Goal: Transaction & Acquisition: Purchase product/service

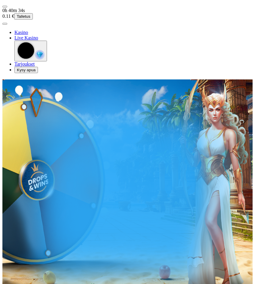
type input "*"
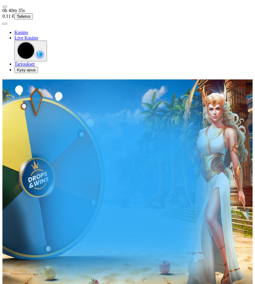
type input "**"
click at [44, 167] on span "Talleta ja pelaa" at bounding box center [30, 169] width 27 height 5
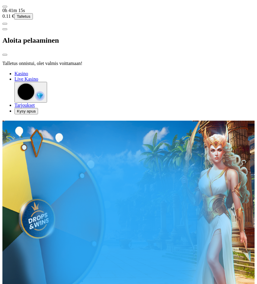
click at [158, 71] on div at bounding box center [128, 71] width 252 height 0
click at [160, 71] on div at bounding box center [128, 71] width 252 height 0
click at [163, 71] on div at bounding box center [128, 71] width 252 height 0
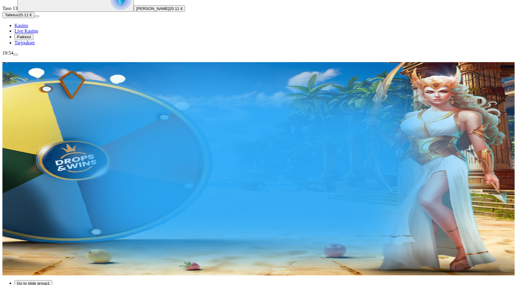
scroll to position [90, 0]
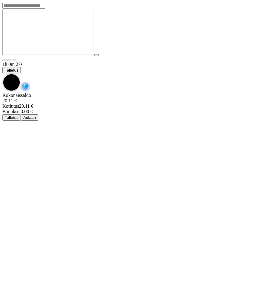
click at [18, 68] on span "Talletus" at bounding box center [12, 70] width 14 height 5
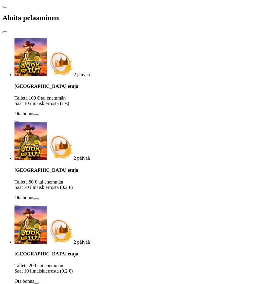
click at [74, 84] on div "Talletuksella etuja Talleta 100 € tai enemmän Saat 10 ilmaiskierrosta (1 €) Ota…" at bounding box center [134, 103] width 240 height 38
type input "*"
type input "**"
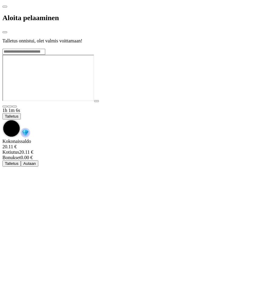
click at [181, 48] on div at bounding box center [128, 48] width 252 height 0
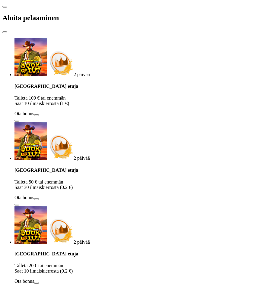
click at [5, 32] on span "close icon" at bounding box center [5, 32] width 0 height 0
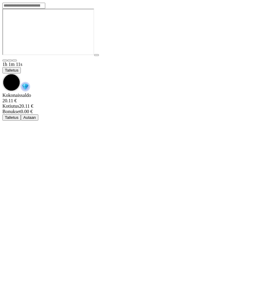
click at [30, 82] on img "Game menu" at bounding box center [25, 87] width 10 height 10
click at [2, 73] on span "chevron-down icon" at bounding box center [2, 73] width 0 height 0
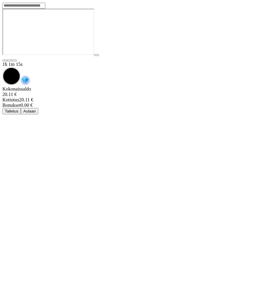
click at [2, 67] on span "chevron-down icon" at bounding box center [2, 67] width 0 height 0
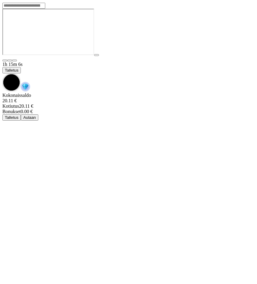
click at [30, 82] on img "Game menu" at bounding box center [25, 87] width 10 height 10
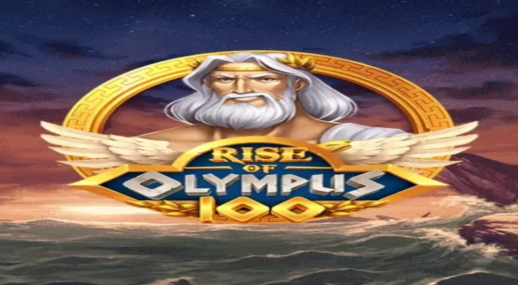
click at [110, 70] on img "Primary" at bounding box center [120, 59] width 21 height 21
